Goal: Navigation & Orientation: Find specific page/section

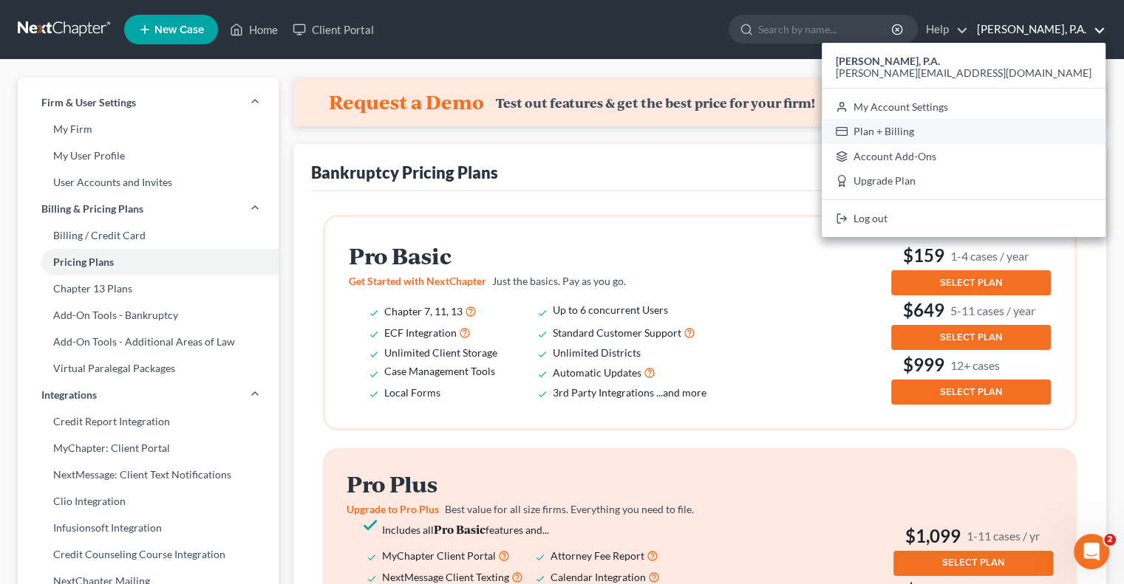
click at [1020, 126] on link "Plan + Billing" at bounding box center [964, 131] width 284 height 25
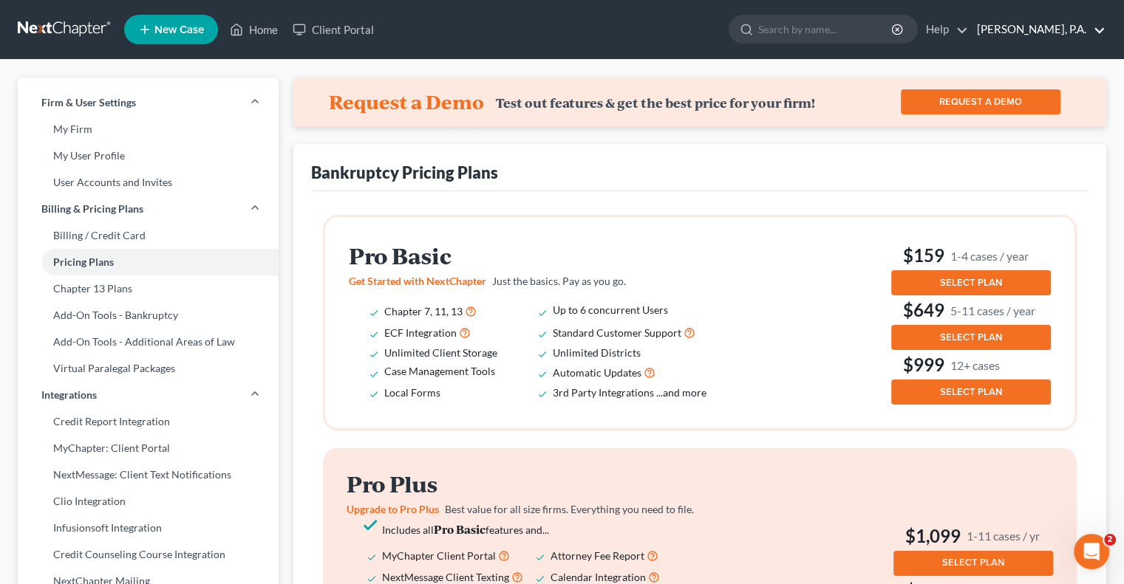
click at [1080, 27] on link "[PERSON_NAME], P.A." at bounding box center [1037, 29] width 136 height 27
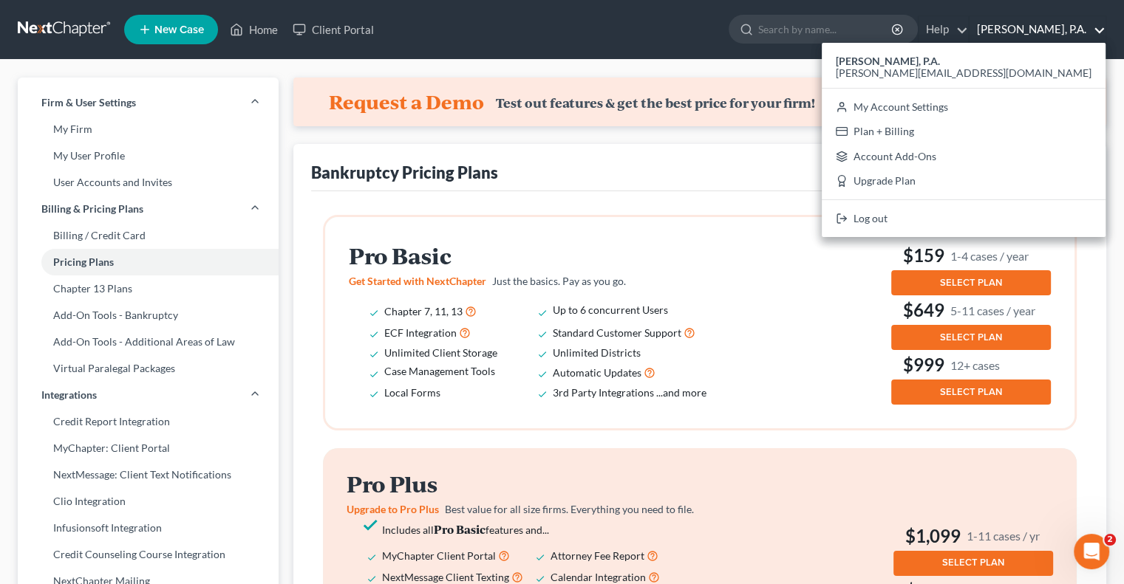
click at [620, 333] on span "Standard Customer Support" at bounding box center [617, 333] width 129 height 13
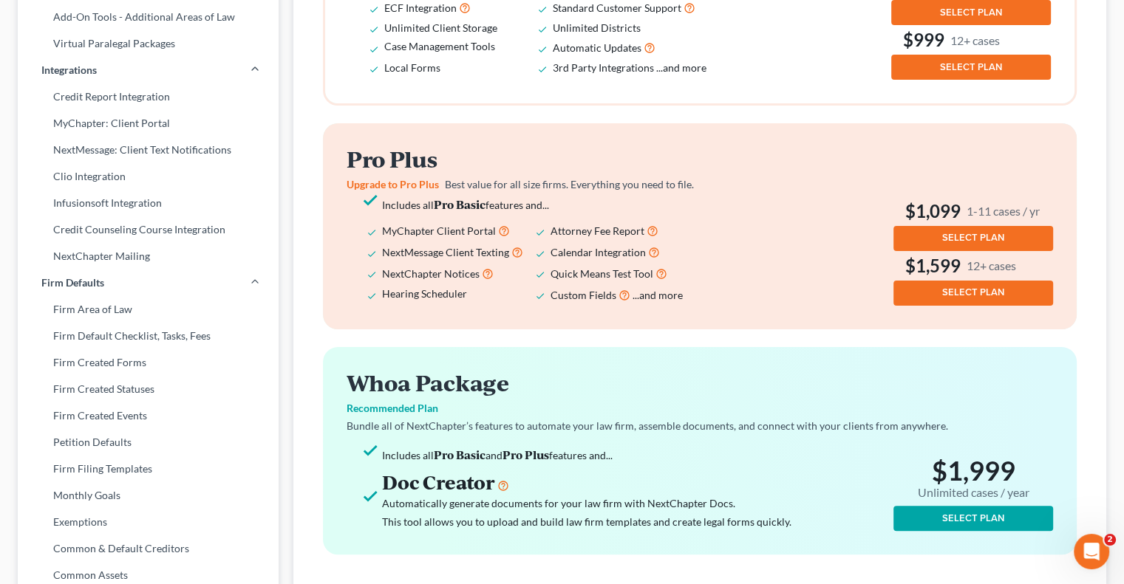
scroll to position [311, 0]
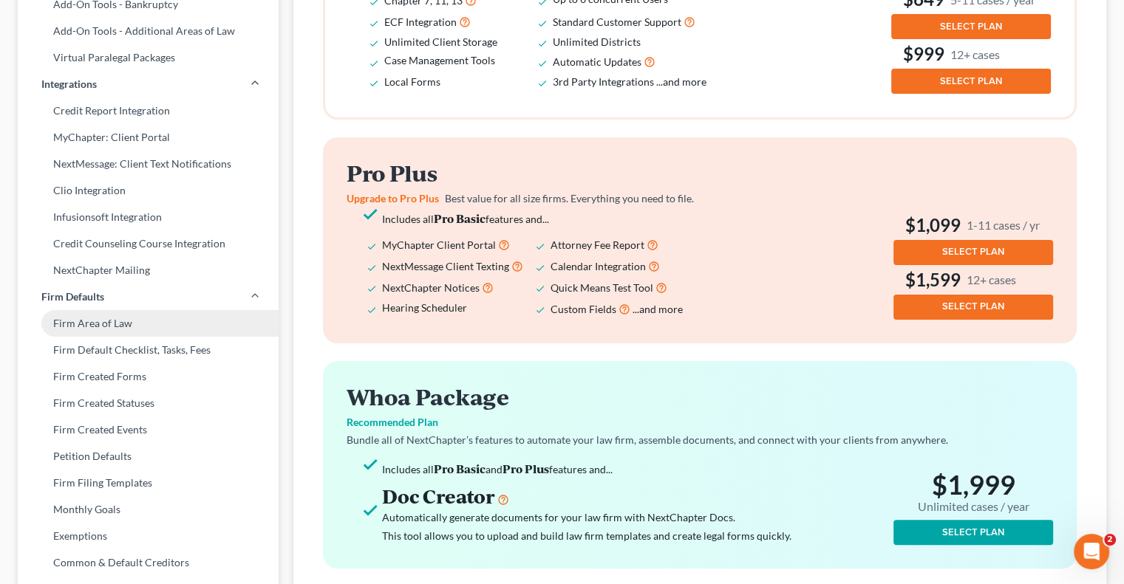
click at [109, 321] on link "Firm Area of Law" at bounding box center [148, 323] width 261 height 27
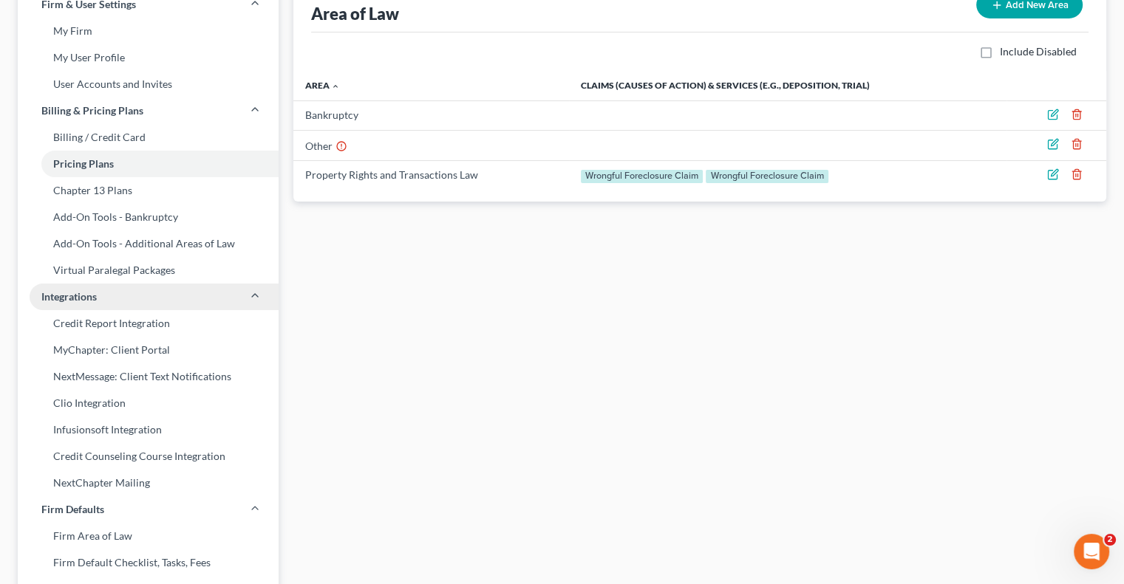
scroll to position [74, 0]
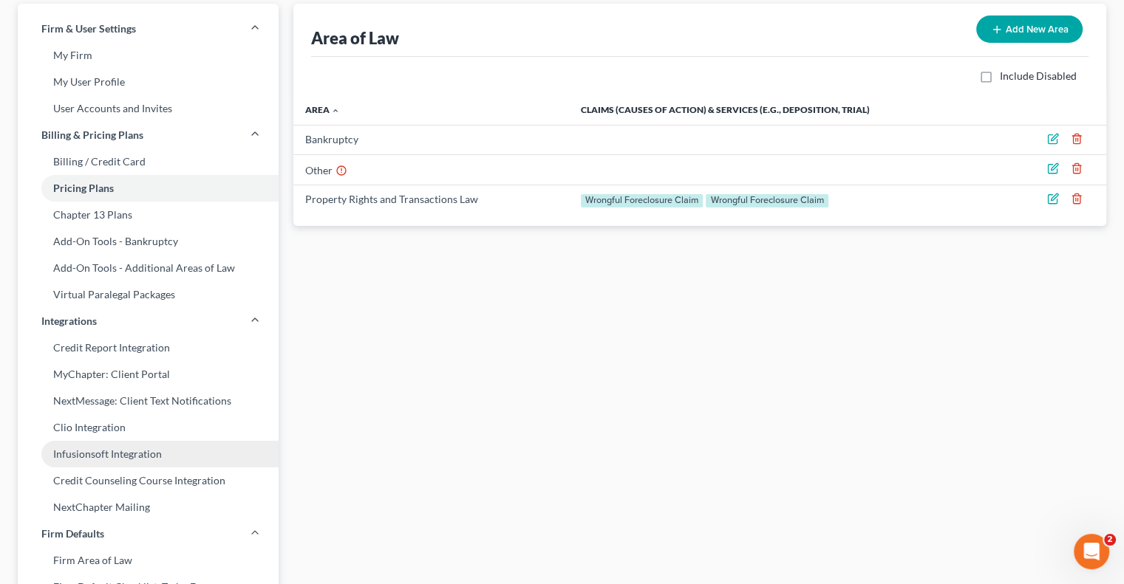
click at [109, 454] on link "Infusionsoft Integration" at bounding box center [148, 454] width 261 height 27
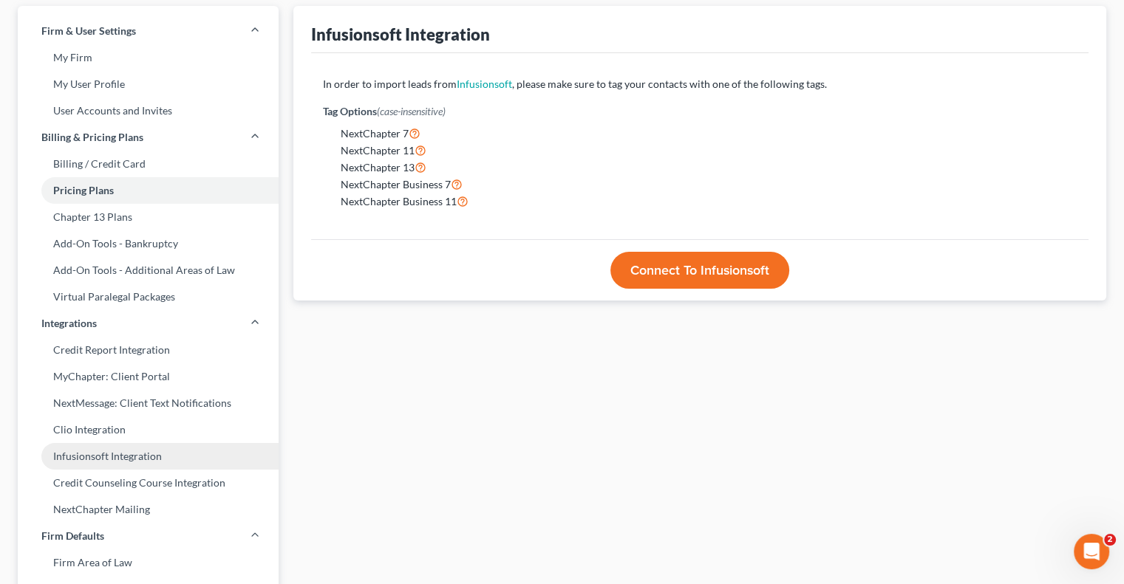
scroll to position [74, 0]
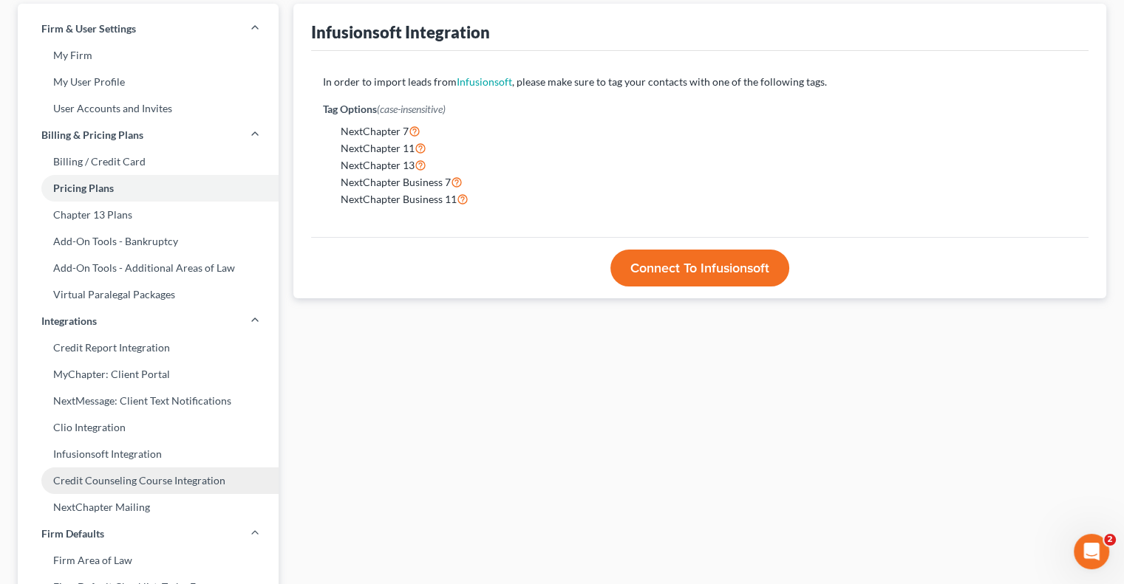
click at [112, 484] on link "Credit Counseling Course Integration" at bounding box center [148, 481] width 261 height 27
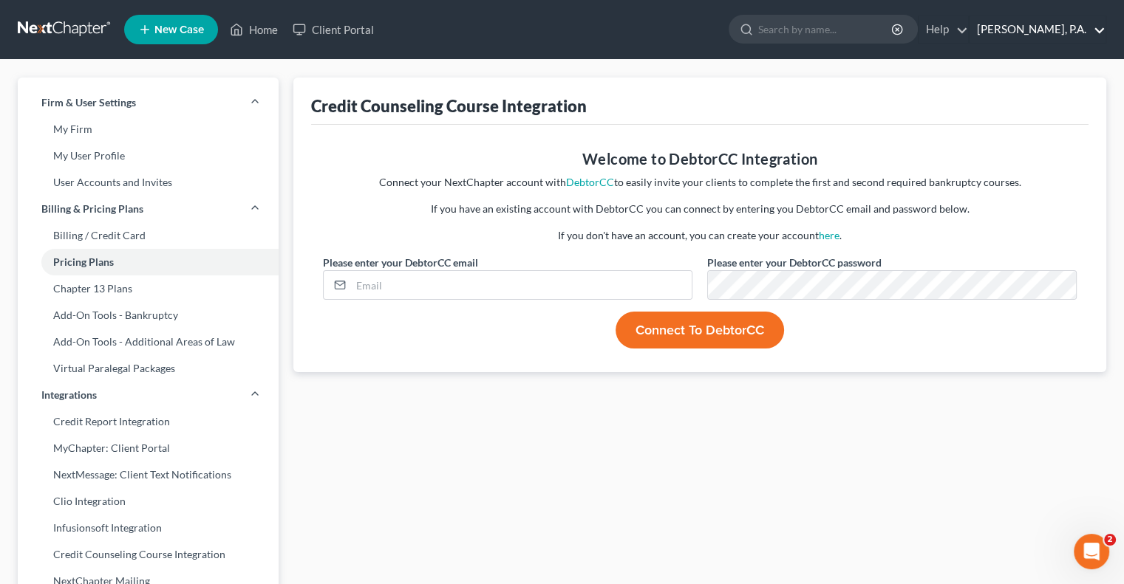
click at [1030, 27] on link "[PERSON_NAME], P.A." at bounding box center [1037, 29] width 136 height 27
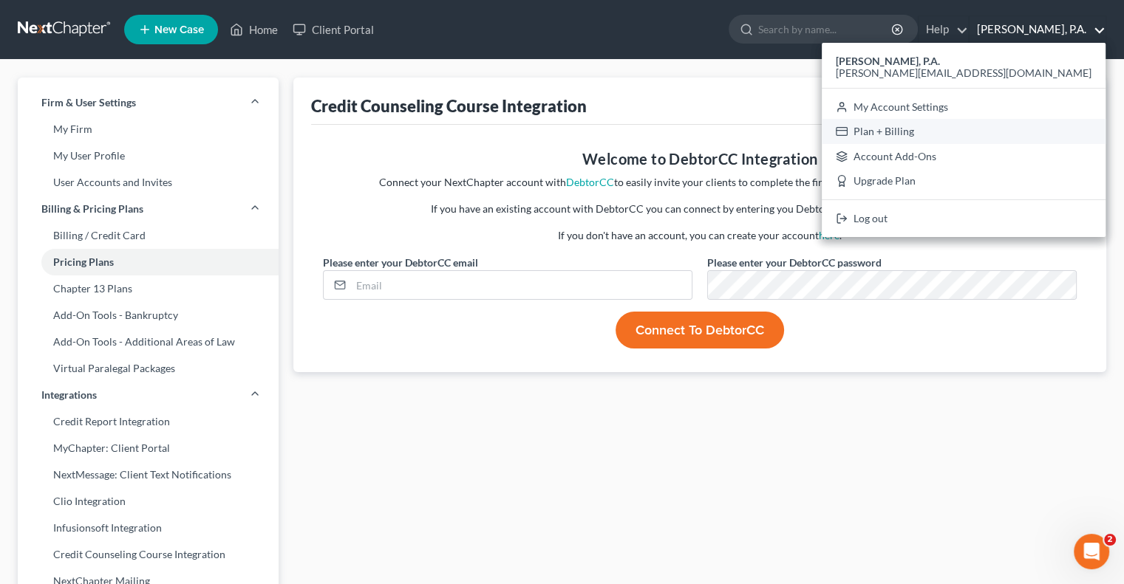
click at [1003, 136] on link "Plan + Billing" at bounding box center [964, 131] width 284 height 25
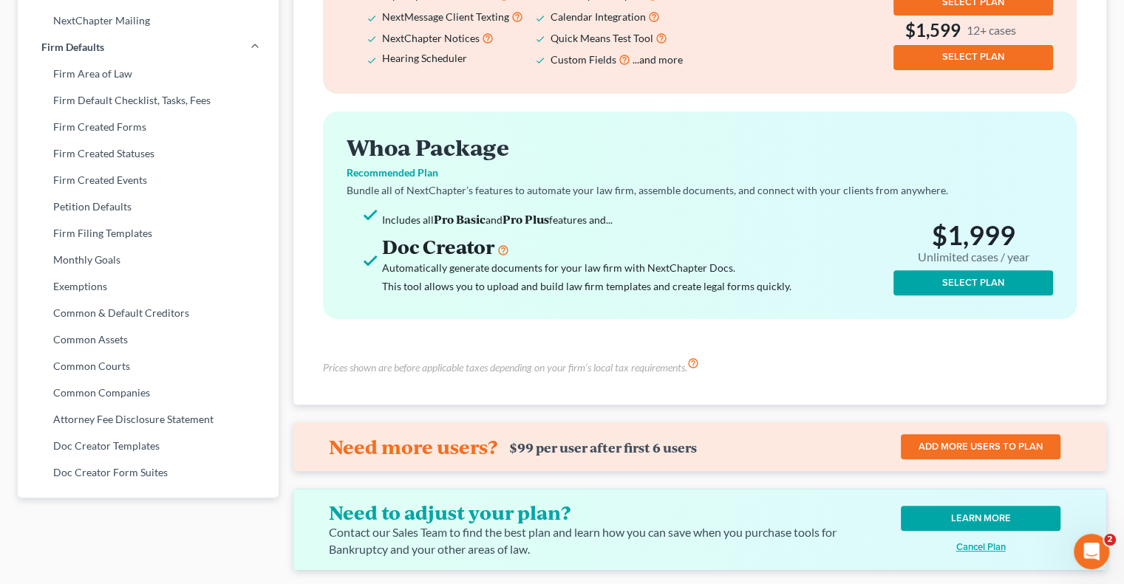
scroll to position [607, 0]
